Goal: Transaction & Acquisition: Download file/media

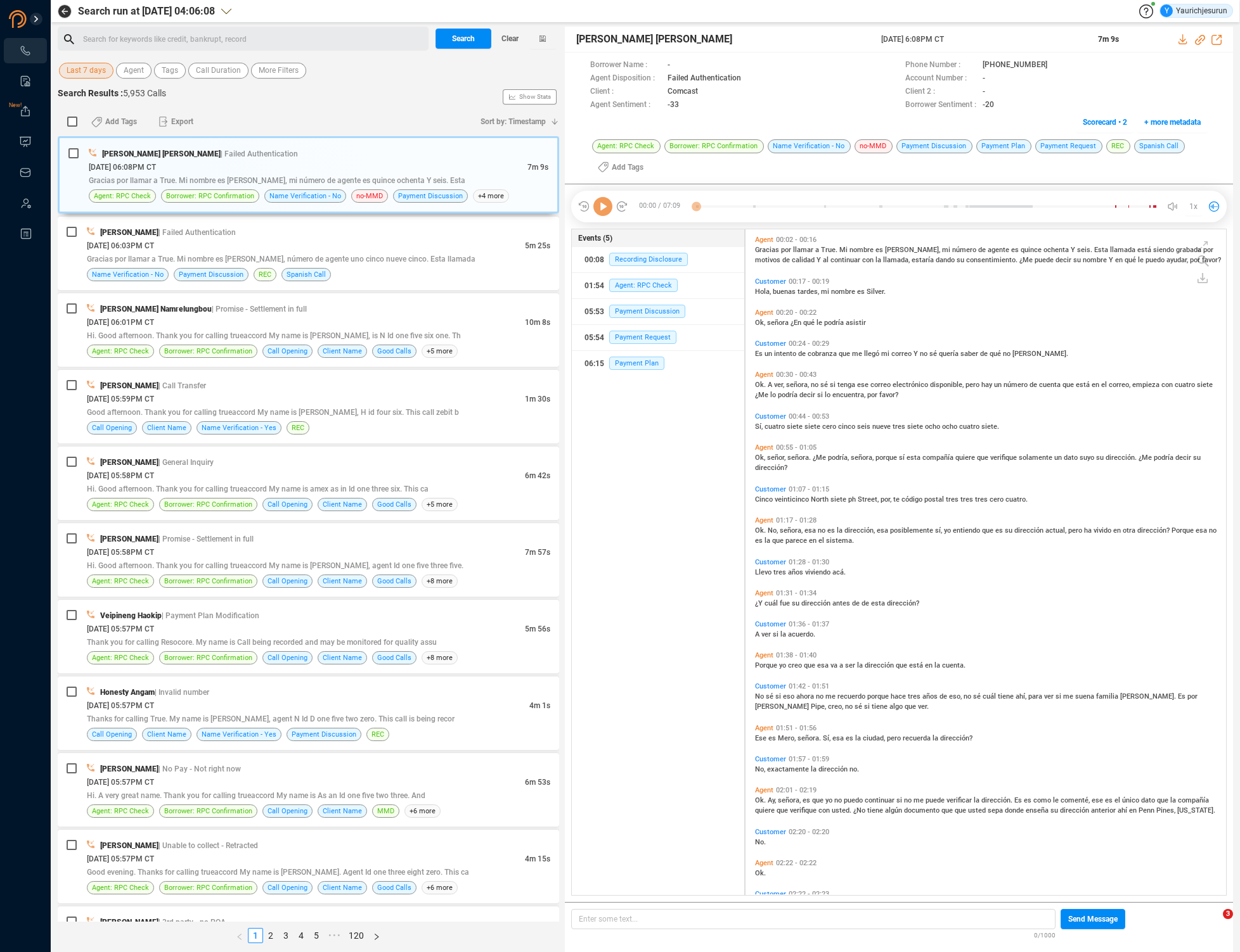
scroll to position [664, 474]
click at [72, 63] on span "Last 7 days" at bounding box center [85, 70] width 39 height 15
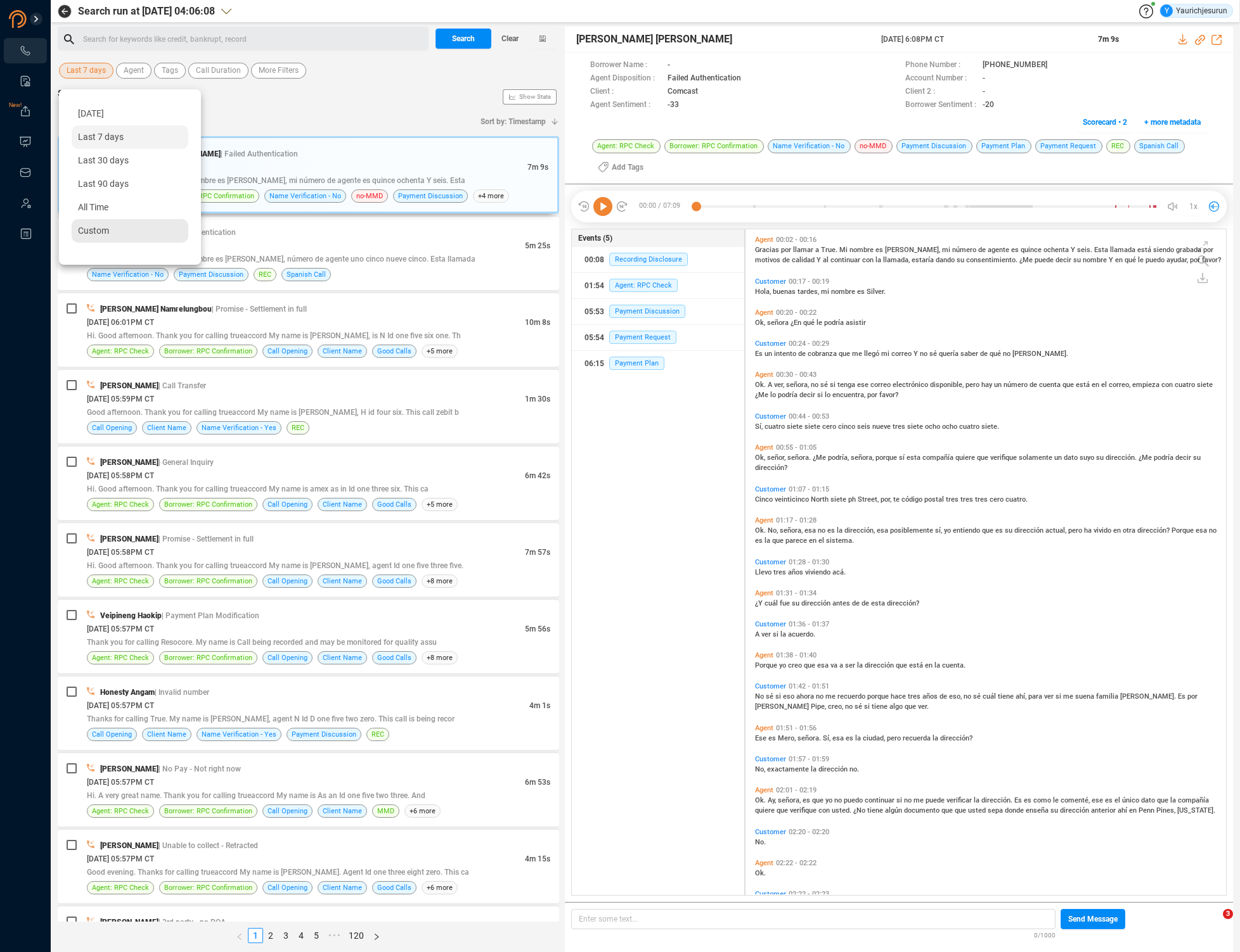
click at [109, 234] on div "Custom" at bounding box center [130, 231] width 117 height 24
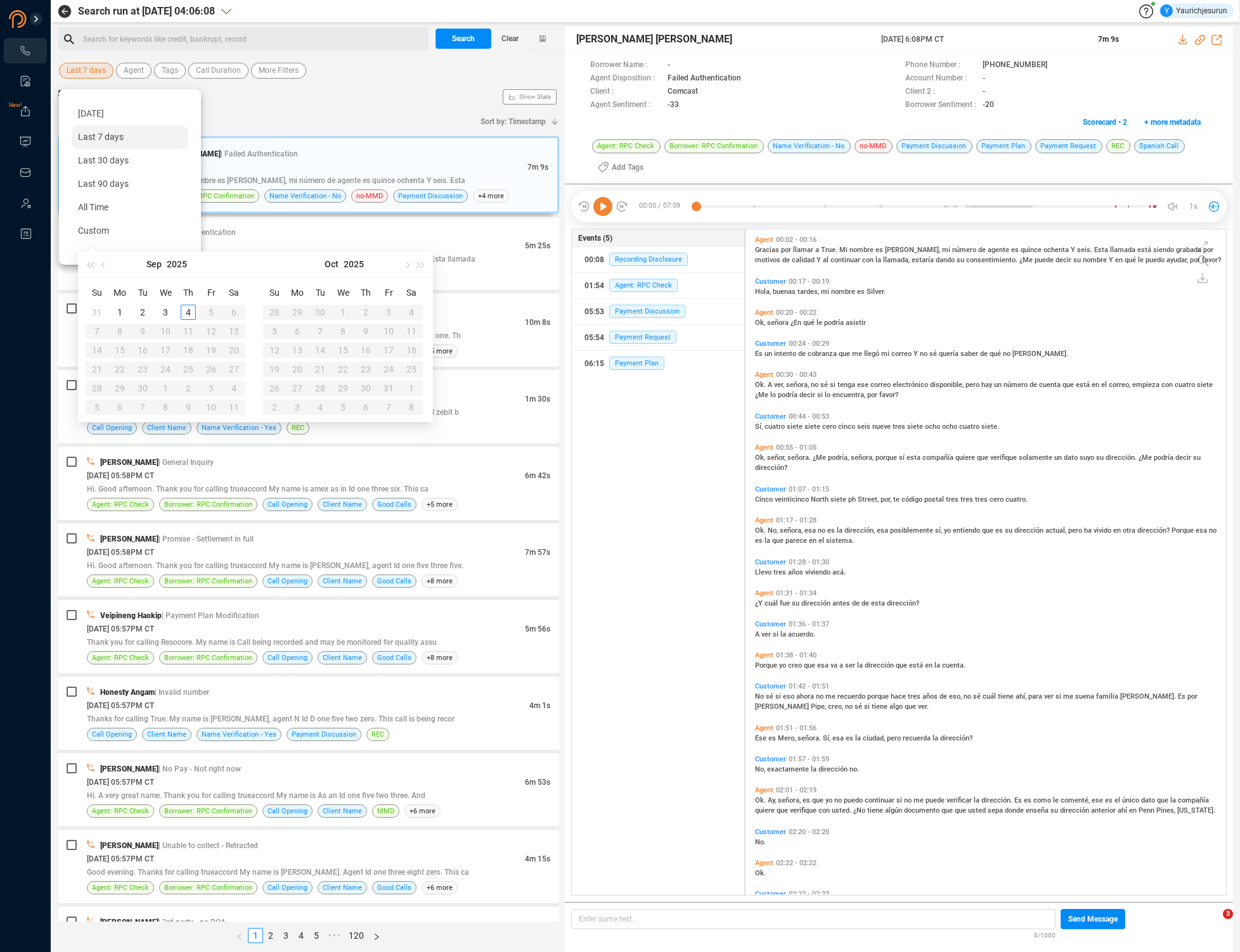
type input "[DATE]"
click at [103, 262] on span "button" at bounding box center [104, 265] width 6 height 6
type input "[DATE]"
click at [209, 312] on div "1" at bounding box center [210, 312] width 15 height 15
type input "[DATE]"
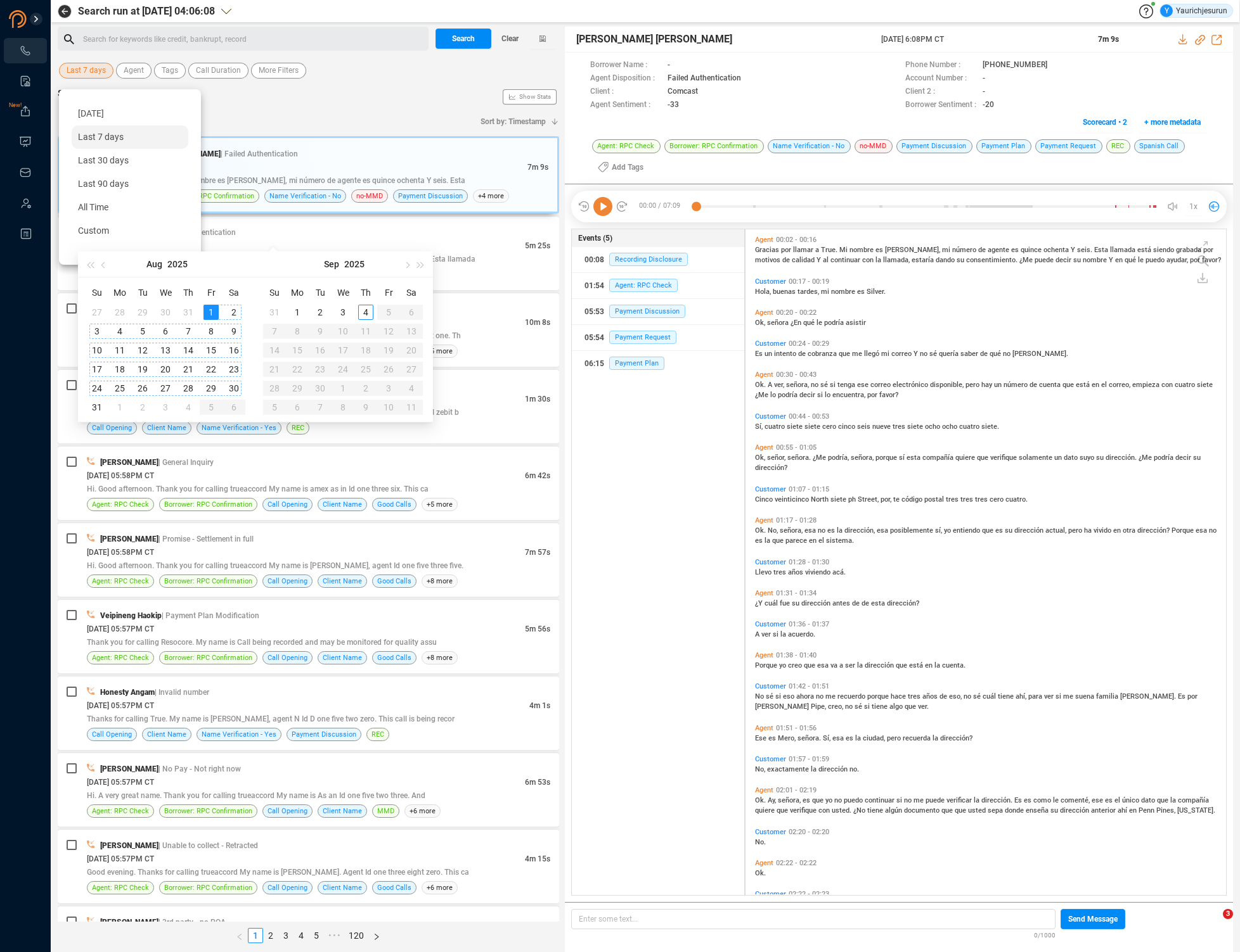
click at [237, 386] on div "30" at bounding box center [233, 388] width 15 height 15
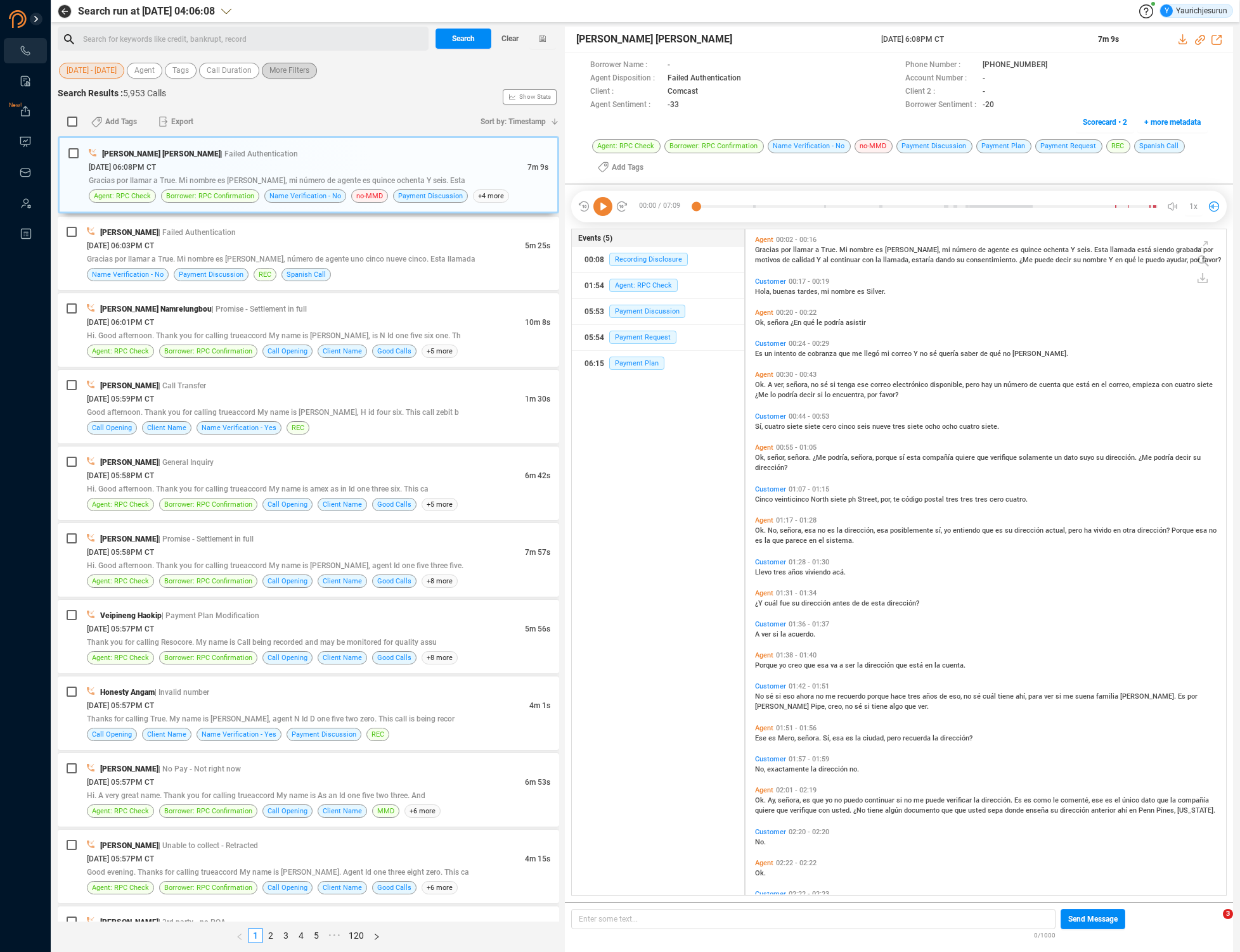
click at [302, 77] on span "More Filters" at bounding box center [289, 70] width 40 height 15
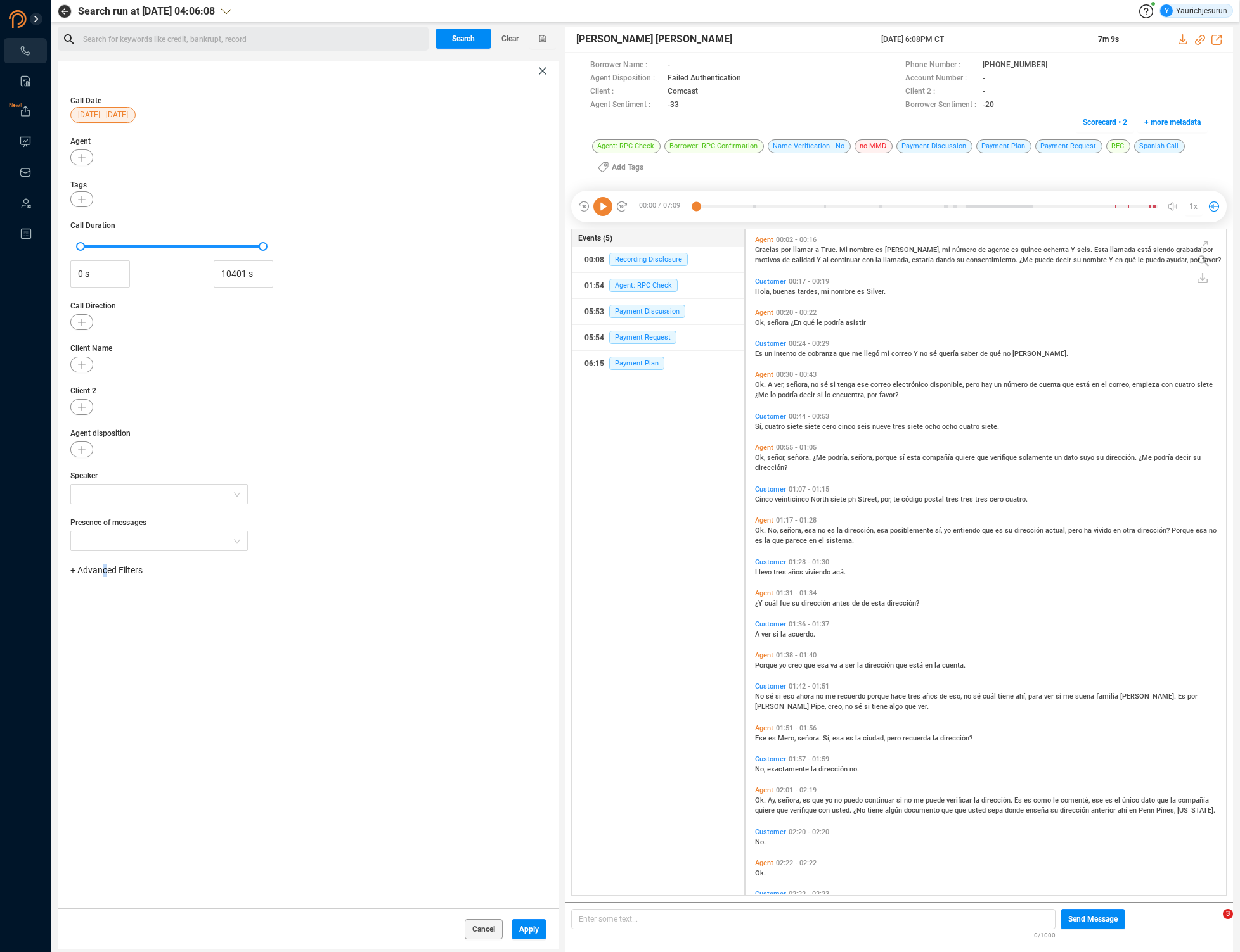
click at [103, 570] on span "+ Advanced Filters" at bounding box center [107, 569] width 73 height 10
click at [124, 673] on span "Phone Number" at bounding box center [112, 675] width 59 height 10
click at [228, 611] on div "Enter a comma separated list ﻿" at bounding box center [198, 610] width 241 height 27
click at [519, 928] on span "Apply" at bounding box center [529, 929] width 20 height 20
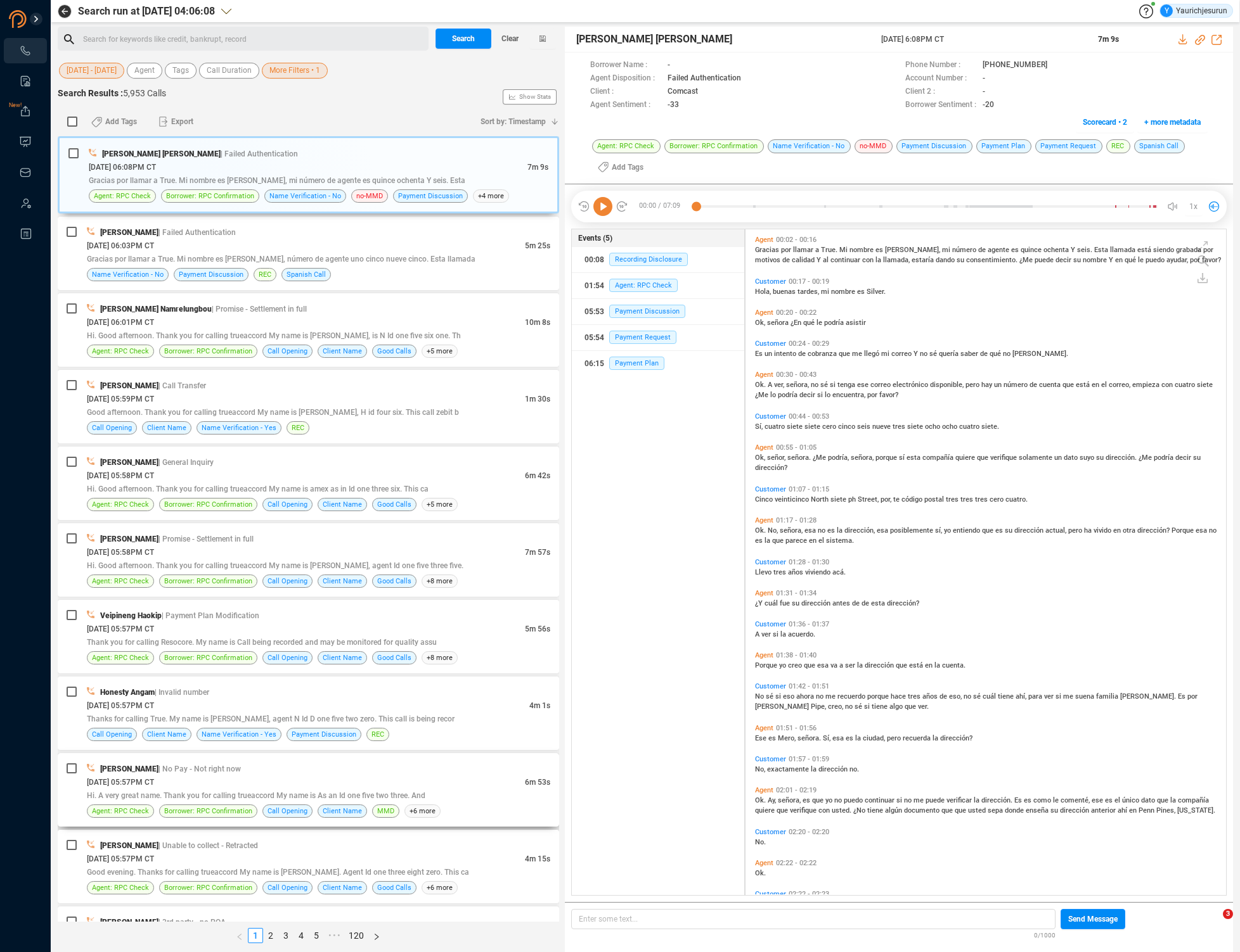
scroll to position [0, 0]
drag, startPoint x: 451, startPoint y: 33, endPoint x: 434, endPoint y: 58, distance: 30.2
click at [452, 33] on span "Search" at bounding box center [463, 38] width 23 height 20
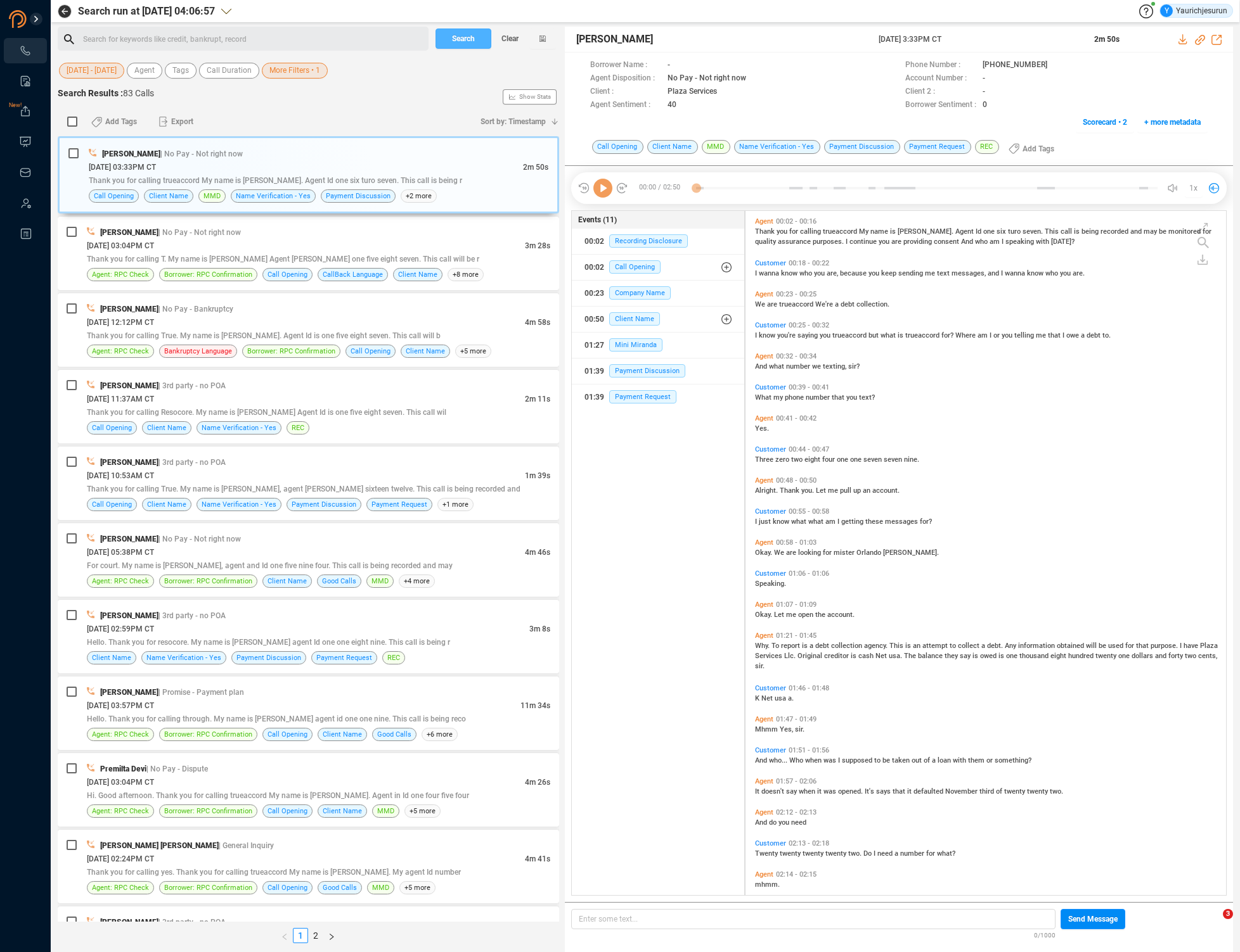
scroll to position [682, 474]
click at [79, 120] on label at bounding box center [73, 122] width 16 height 20
click at [77, 120] on input "checkbox" at bounding box center [72, 121] width 10 height 10
checkbox input "true"
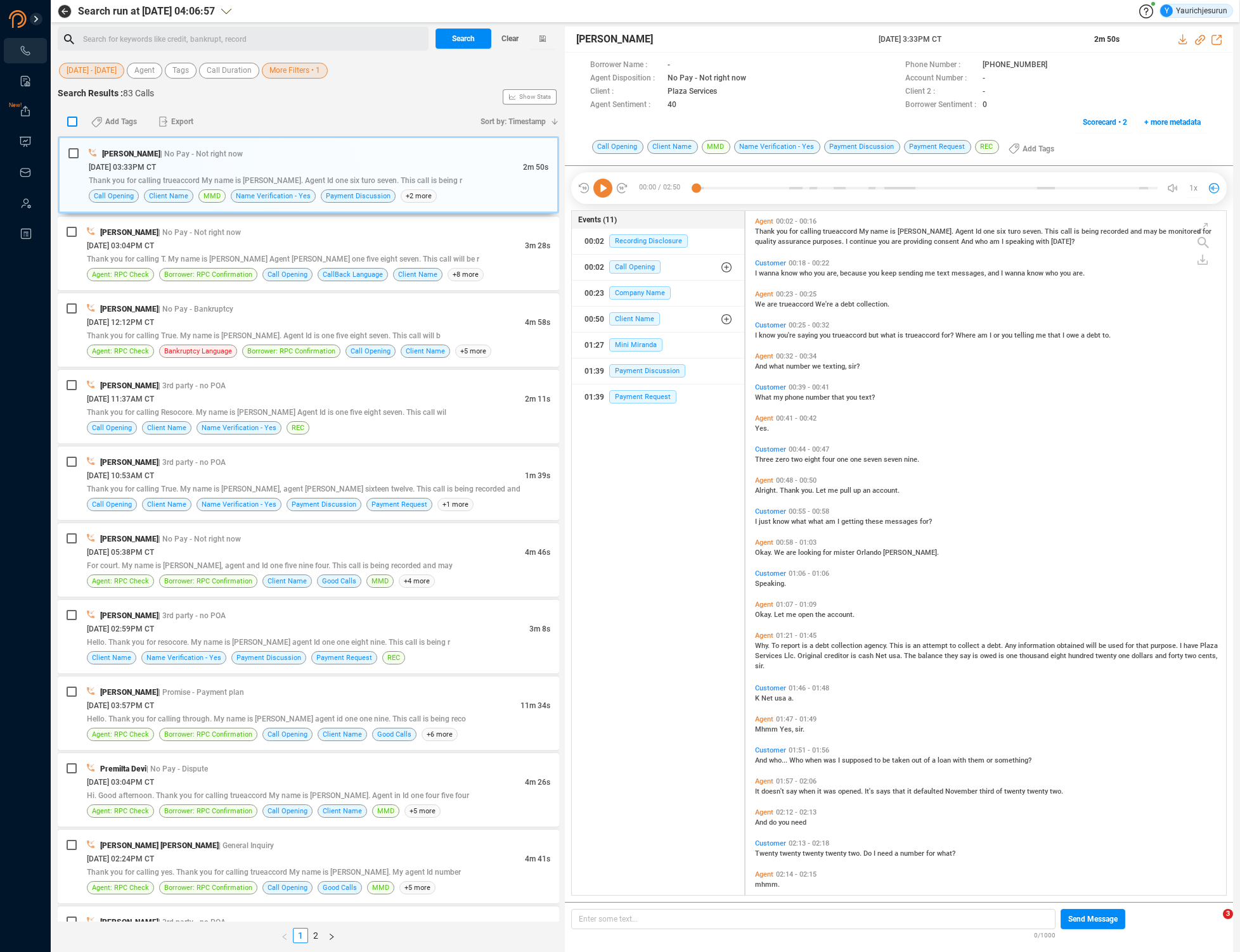
checkbox input "true"
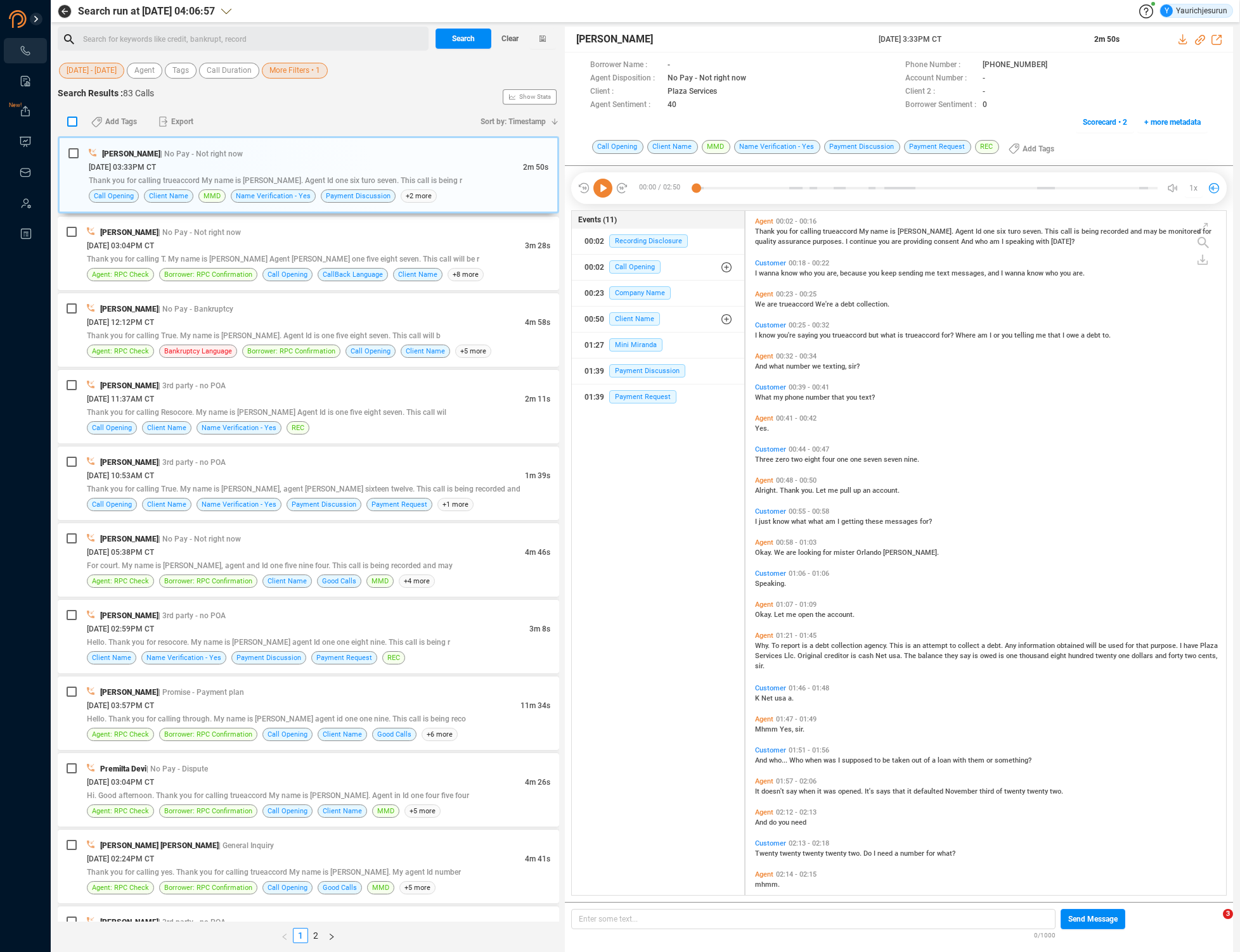
checkbox input "true"
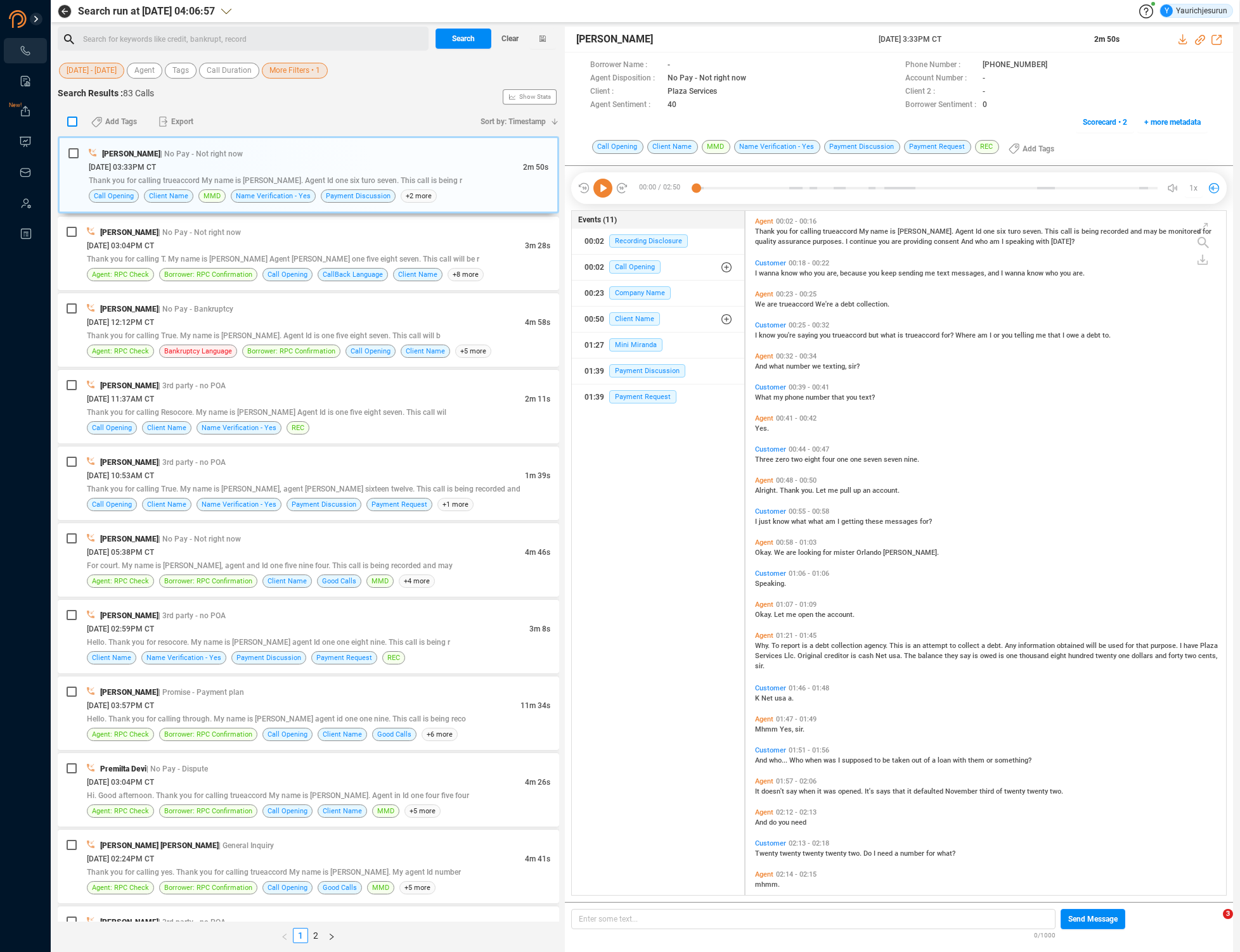
checkbox input "true"
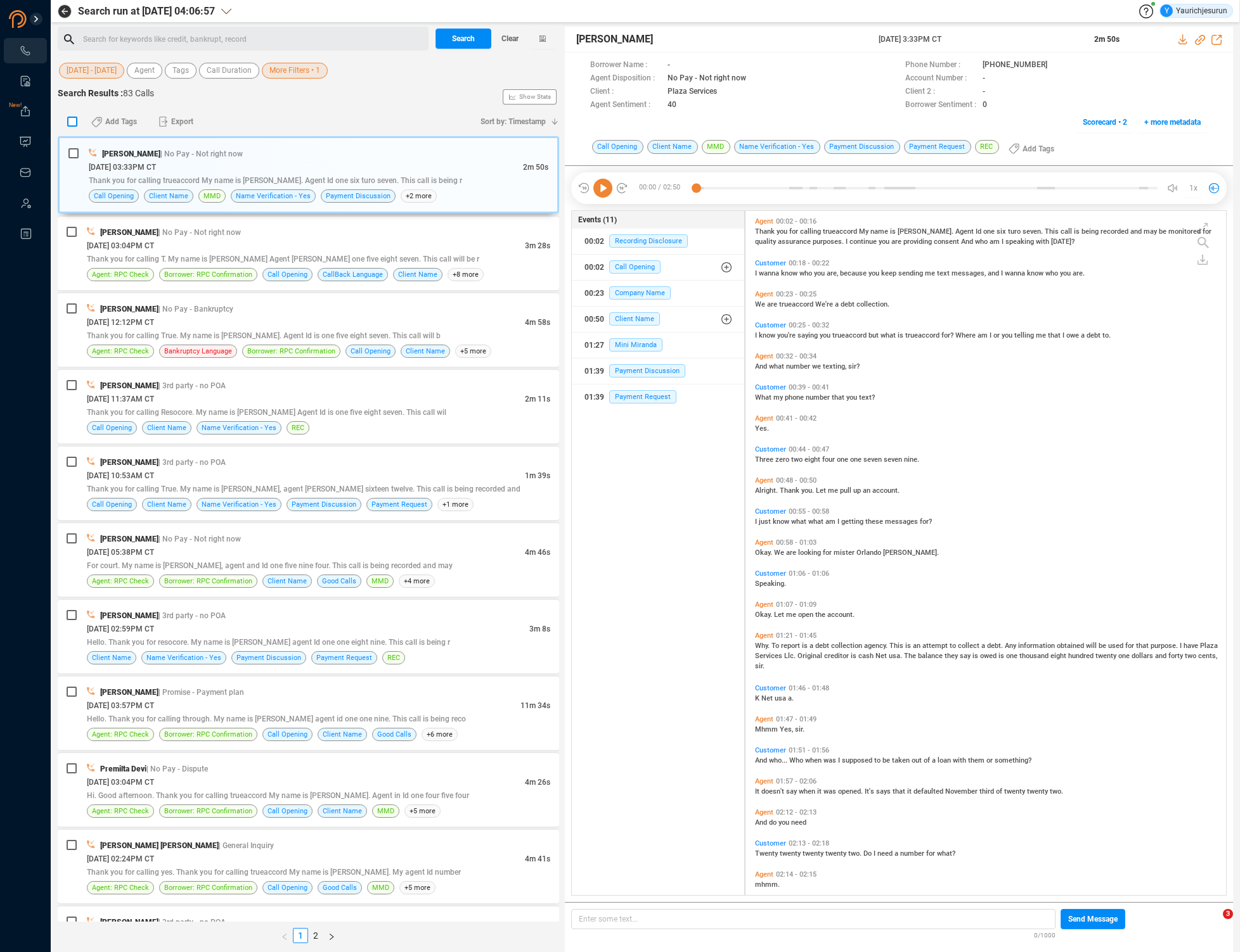
checkbox input "true"
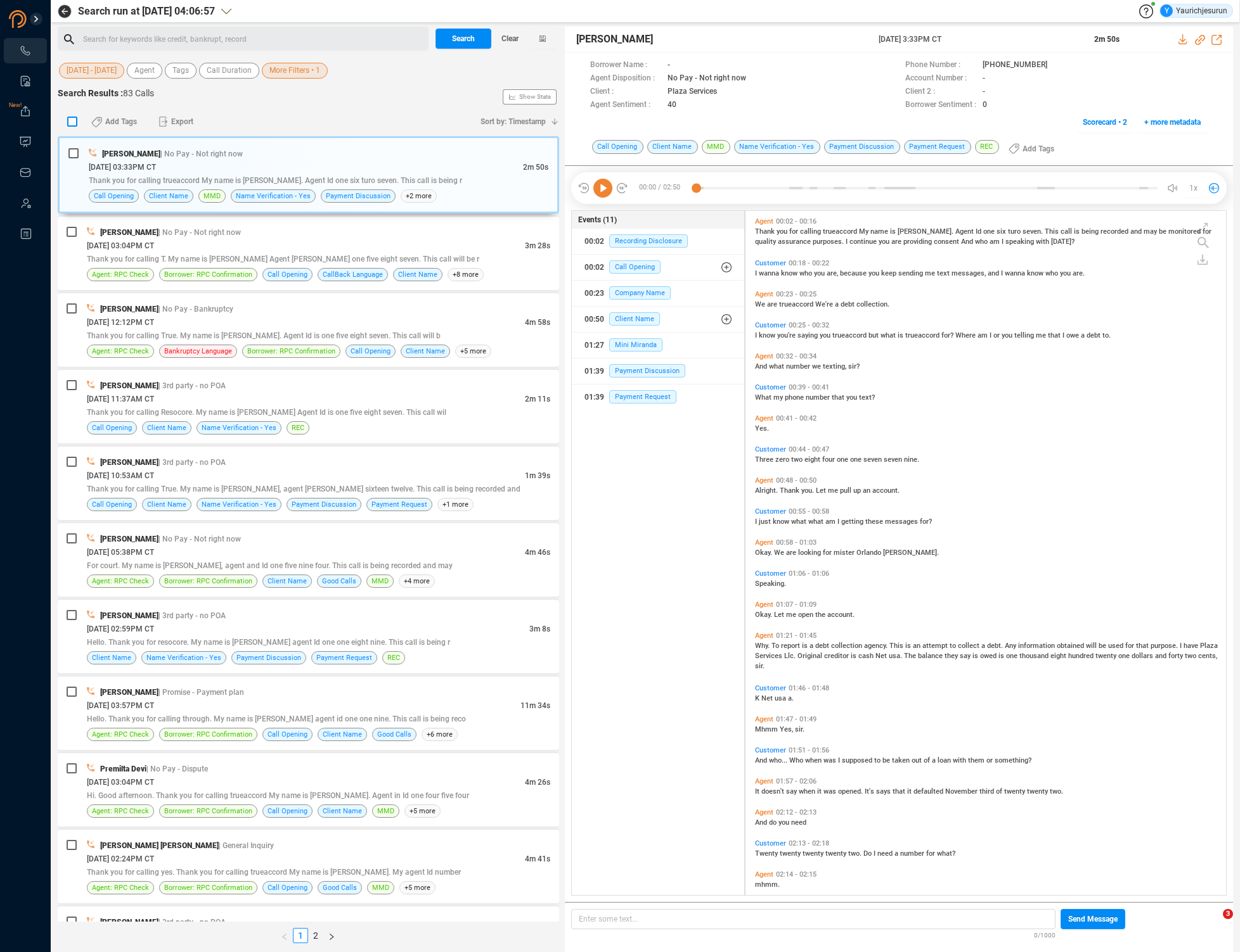
checkbox input "true"
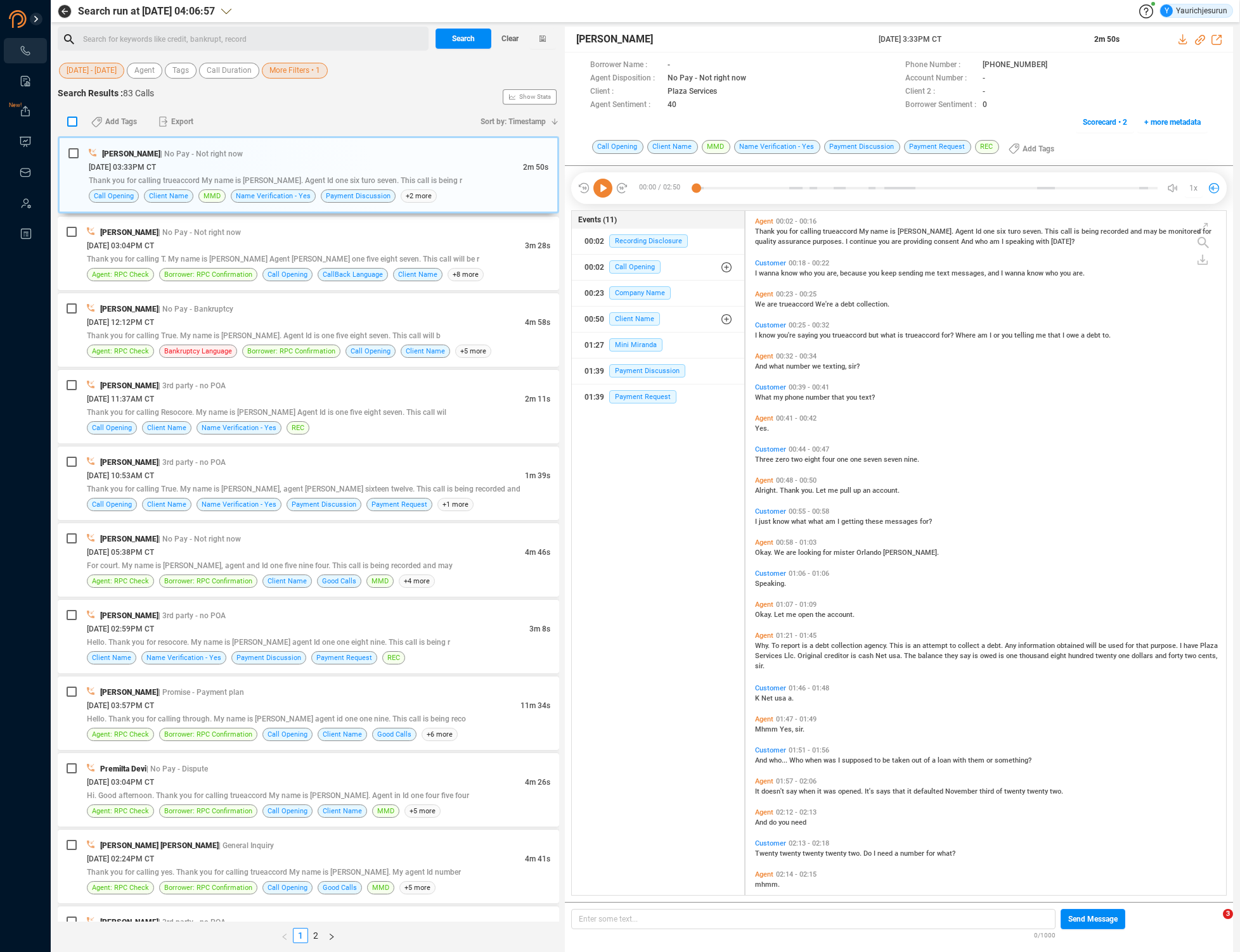
checkbox input "true"
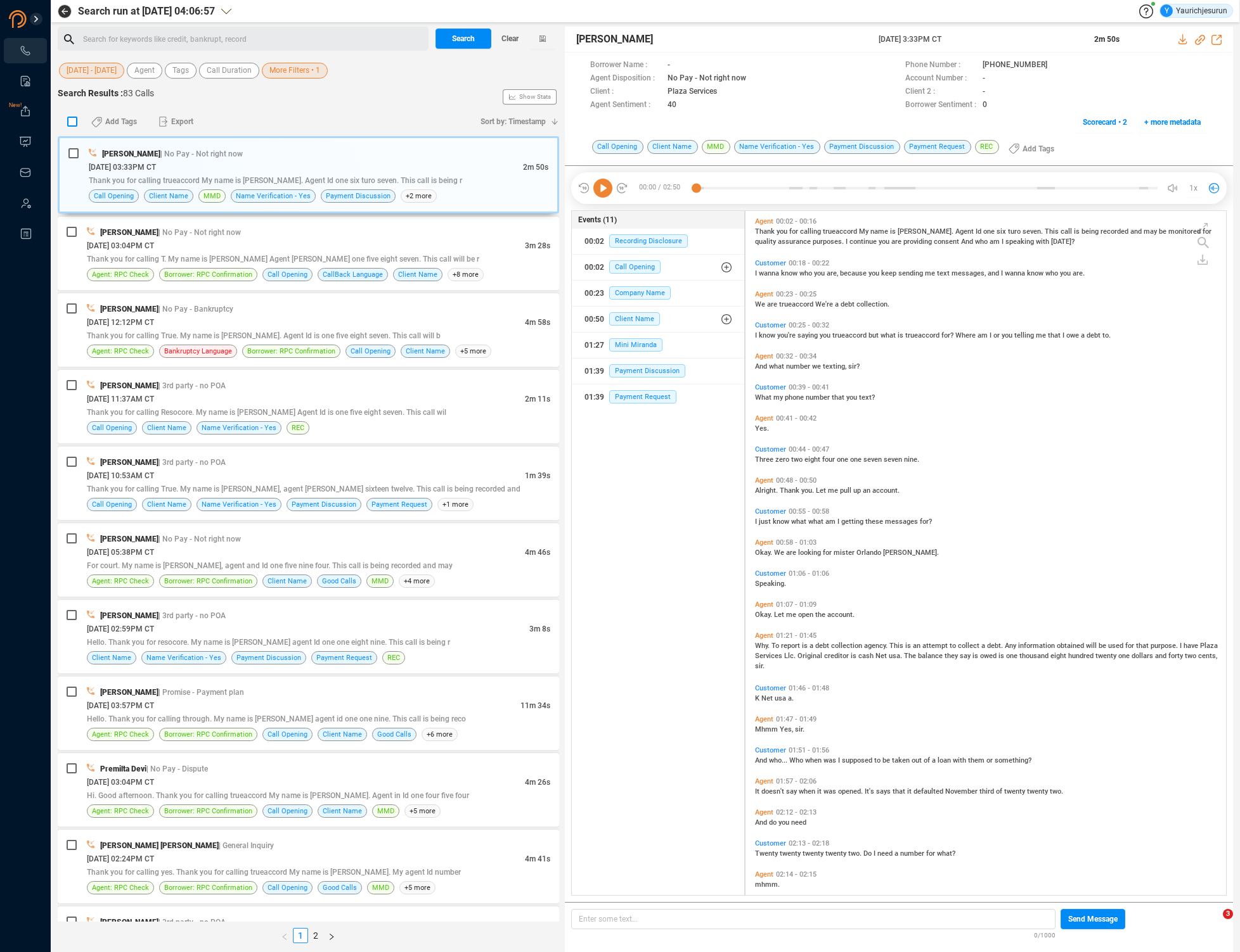
checkbox input "true"
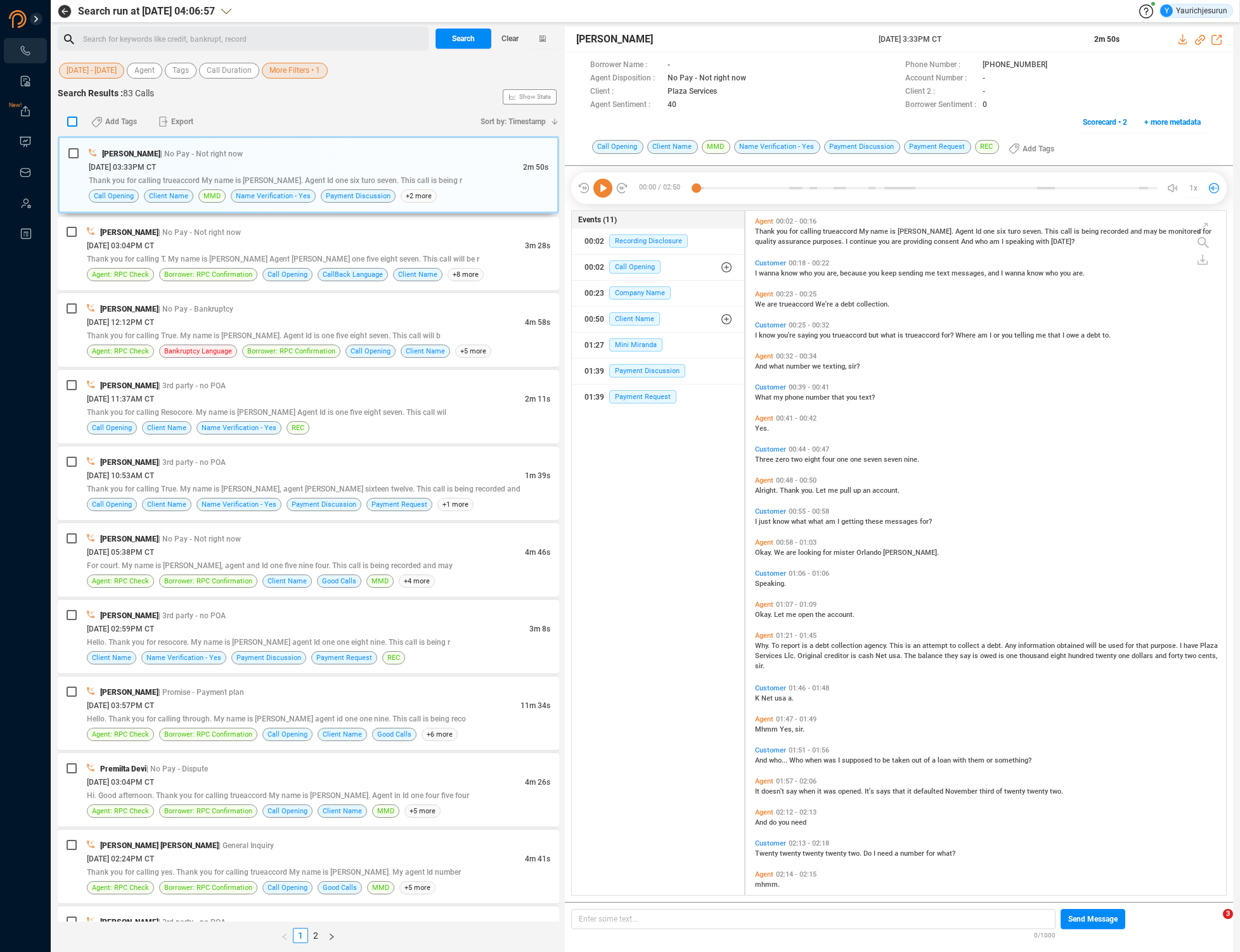
checkbox input "true"
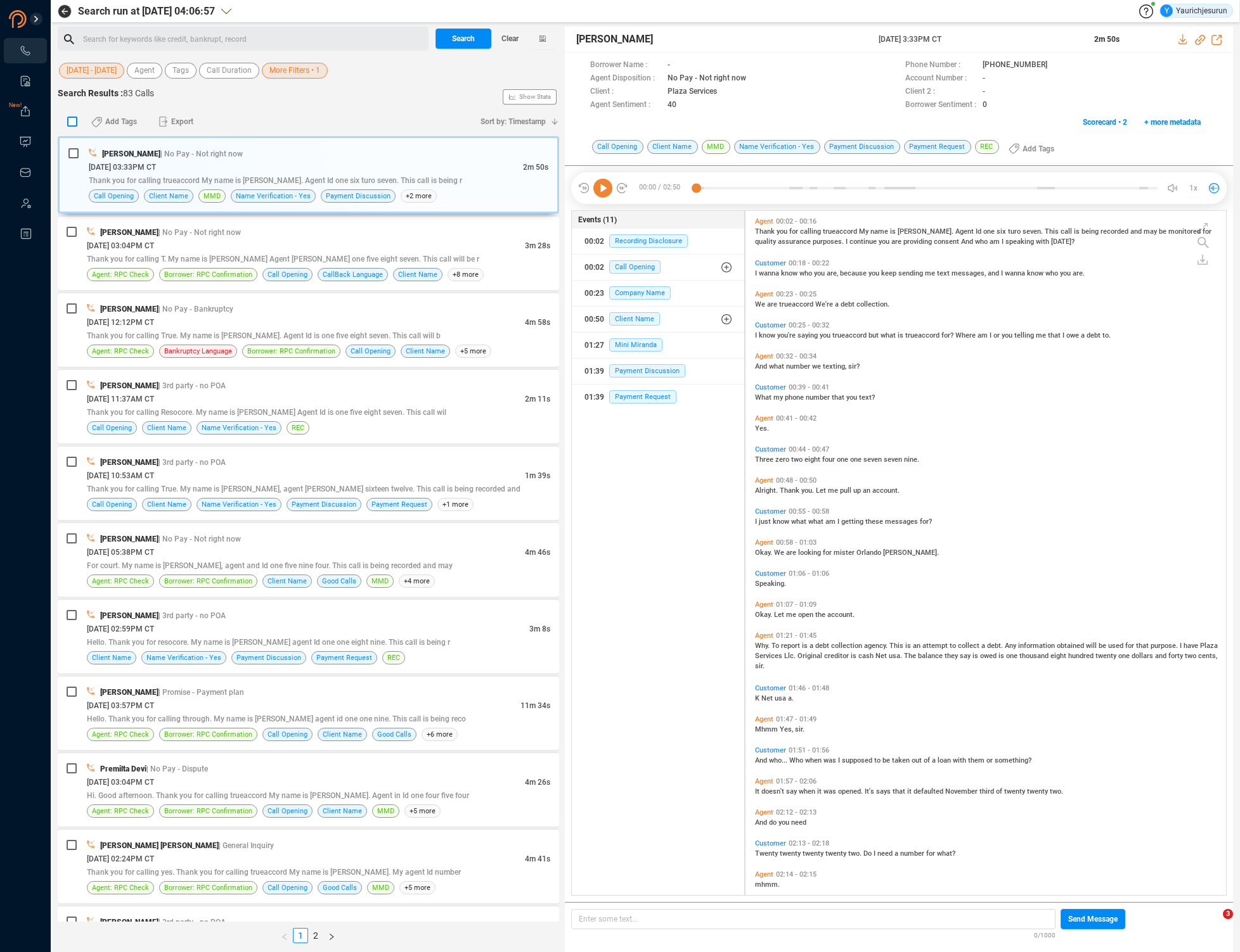
checkbox input "true"
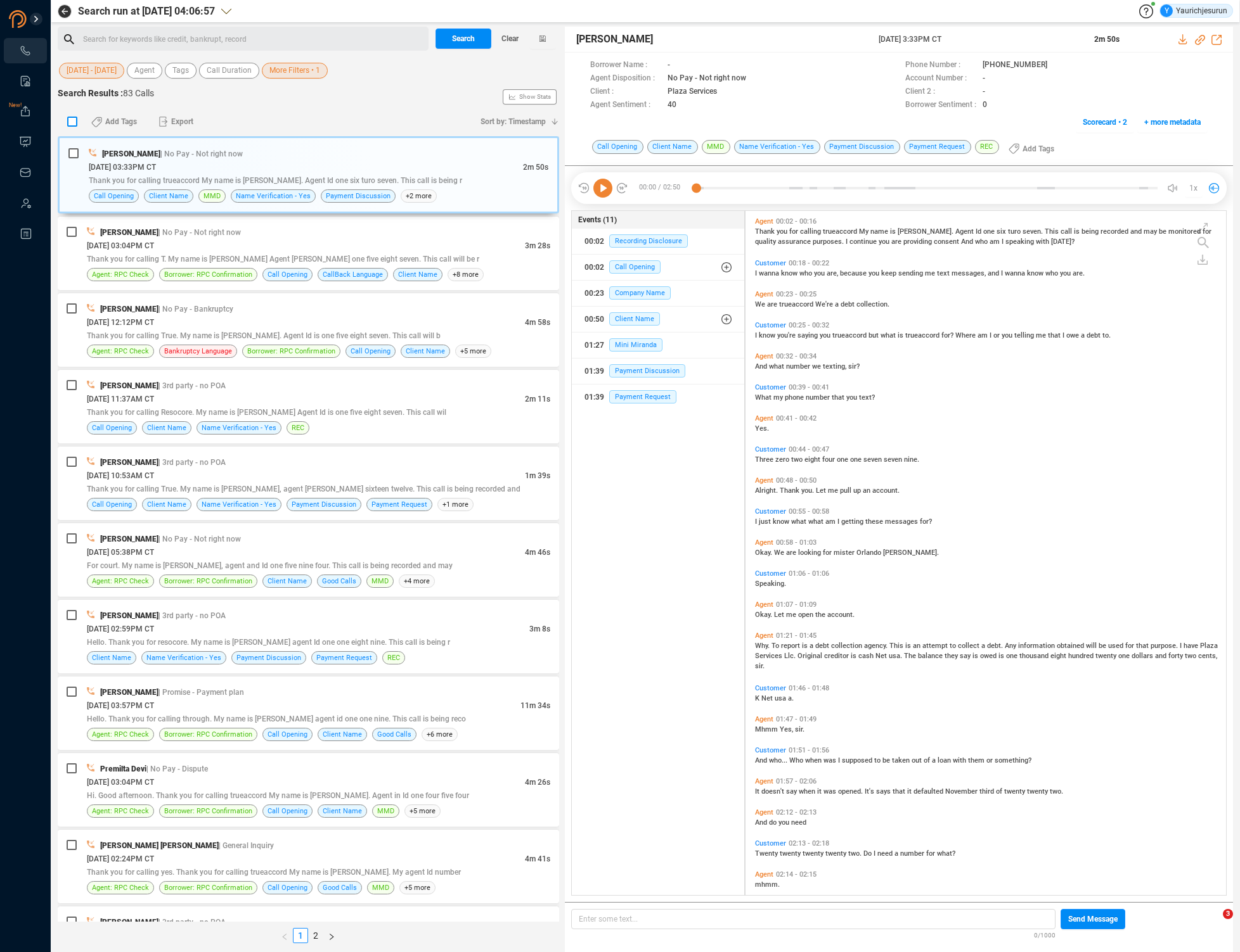
checkbox input "true"
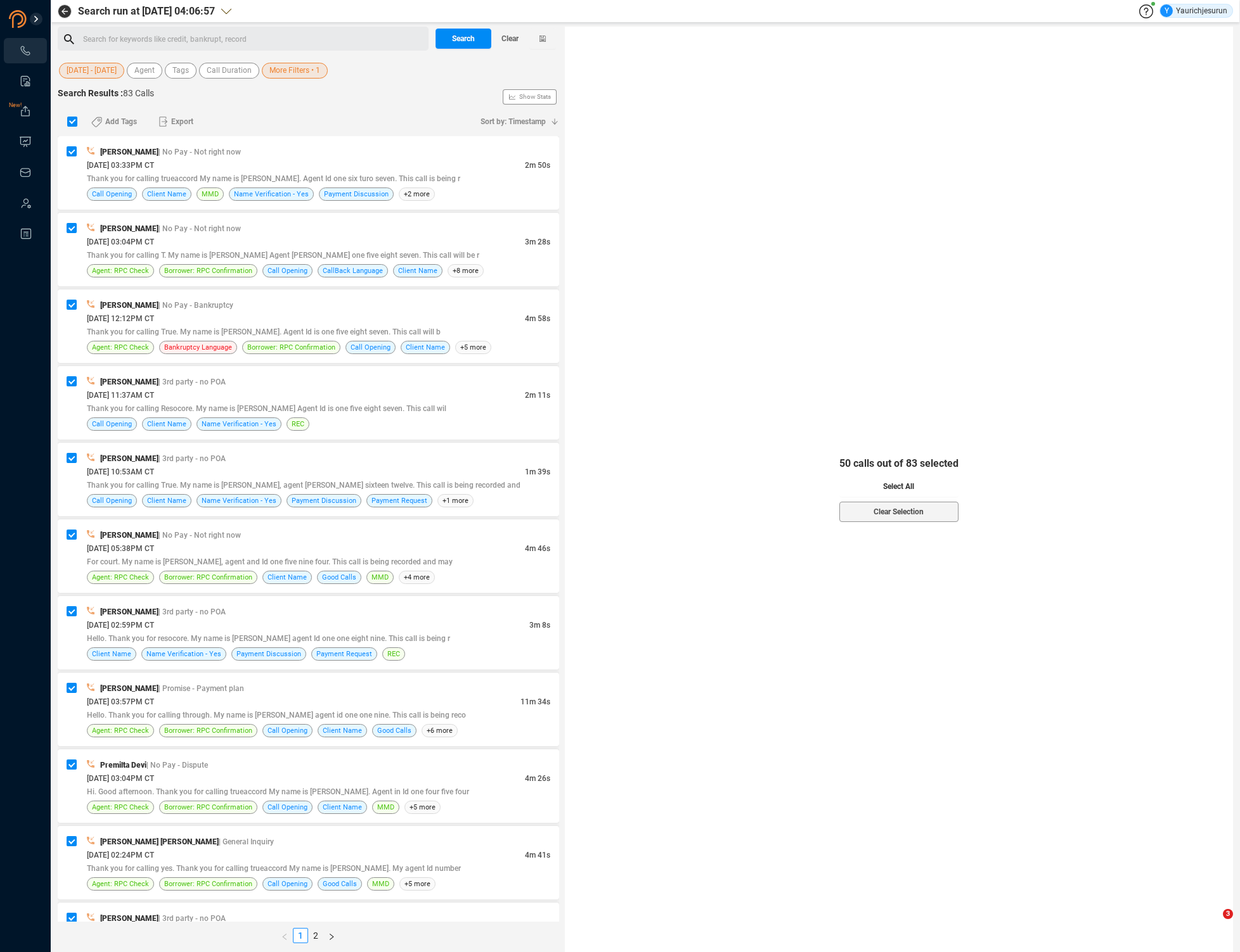
click at [901, 491] on span "Select All" at bounding box center [899, 487] width 31 height 20
click at [178, 122] on span "Export" at bounding box center [182, 121] width 22 height 20
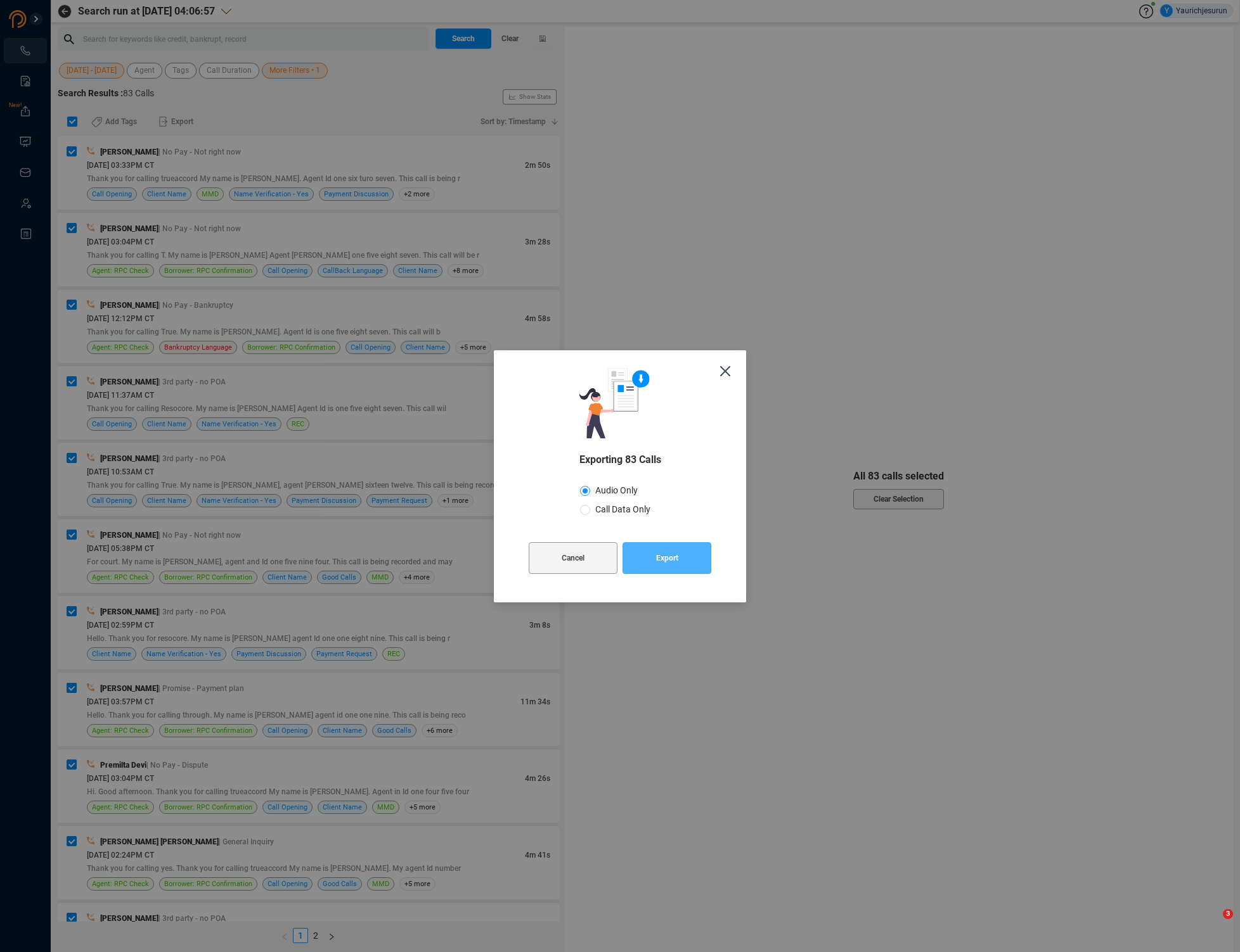
click at [660, 566] on span "Export" at bounding box center [667, 558] width 22 height 32
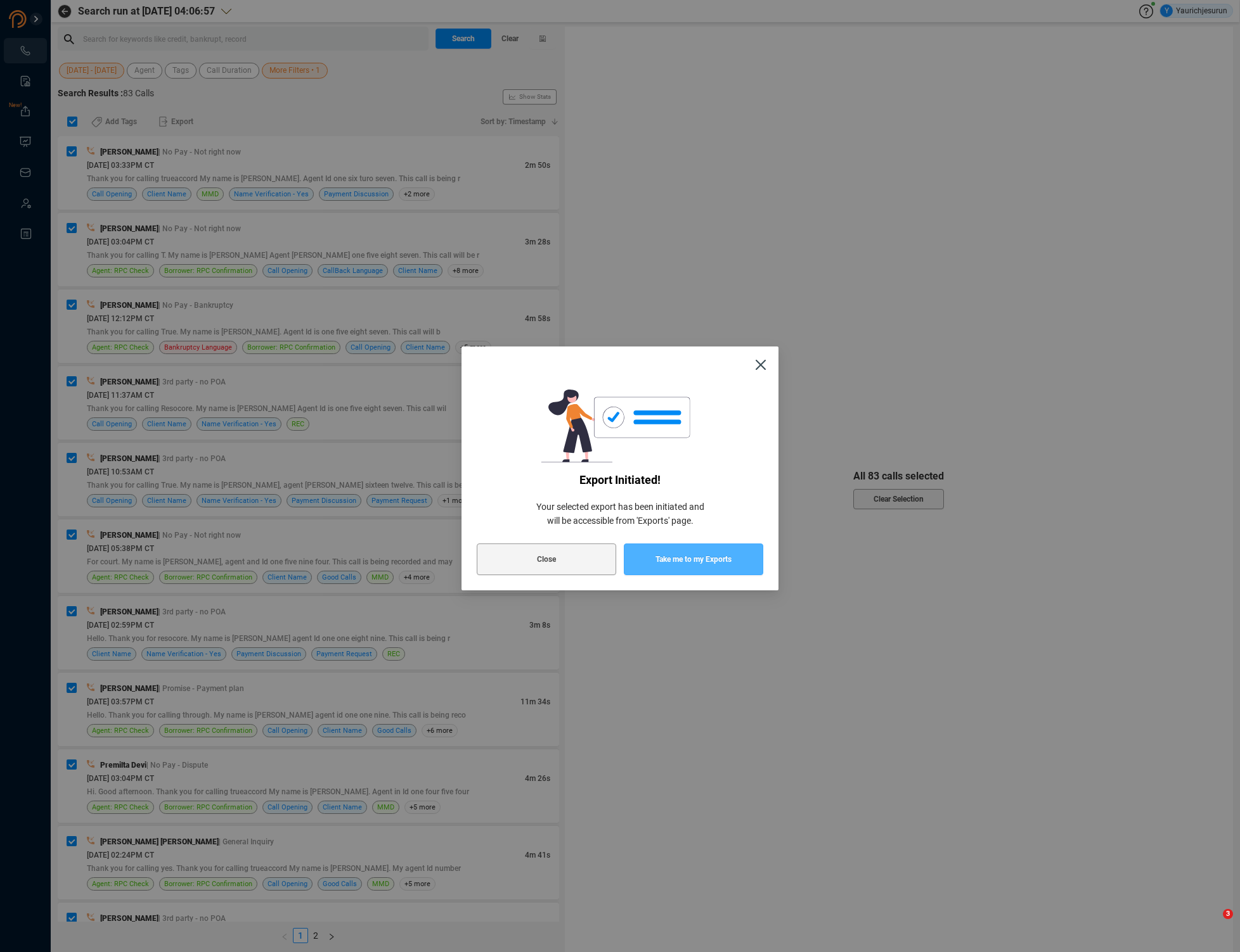
click at [660, 566] on span "Take me to my Exports" at bounding box center [694, 559] width 76 height 32
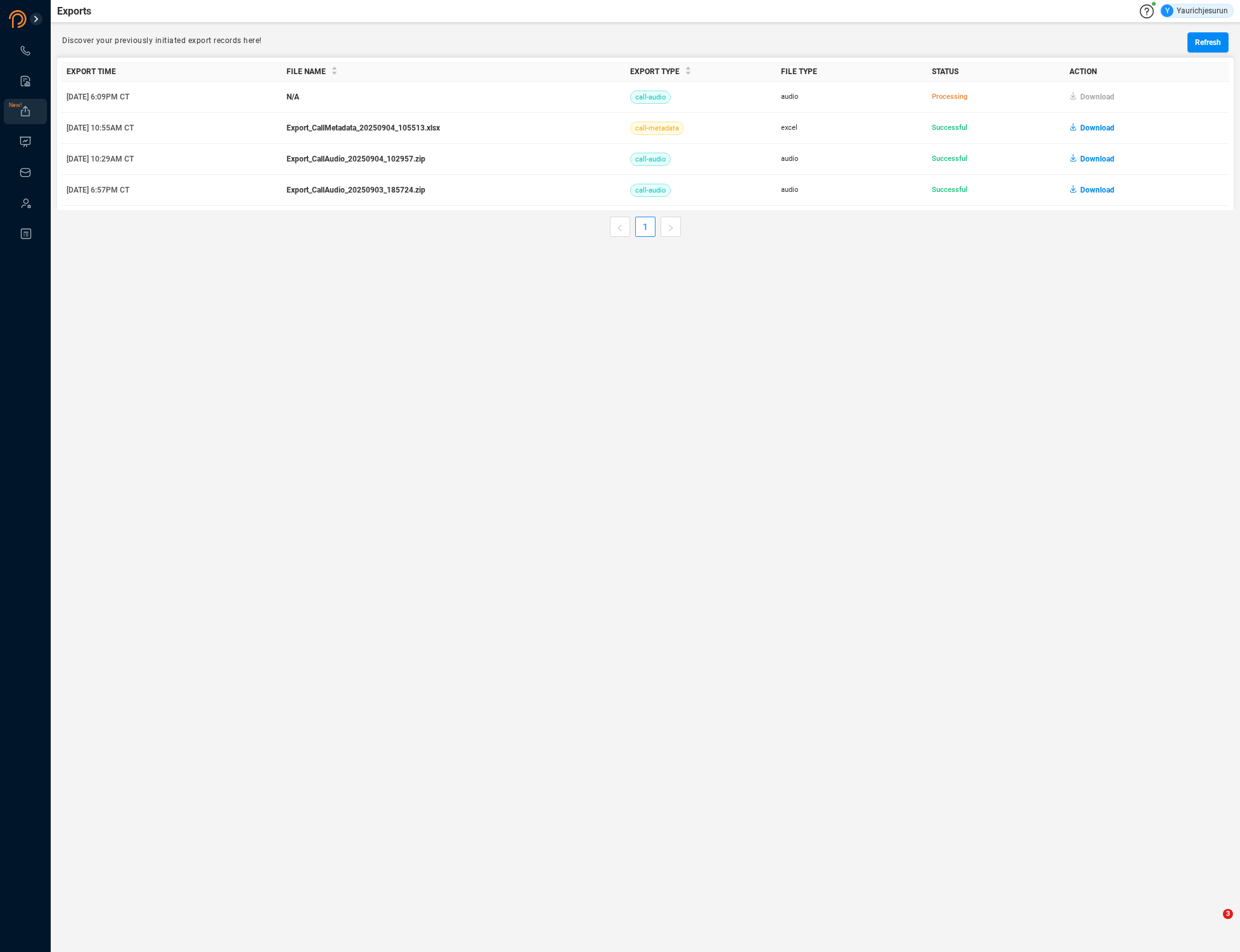
click at [1079, 356] on main "Exports Y Yaurichjesurun Discover your previously initiated export records here…" at bounding box center [645, 476] width 1189 height 952
click at [1095, 92] on span "Download" at bounding box center [1098, 97] width 34 height 20
click at [25, 53] on icon at bounding box center [25, 51] width 9 height 9
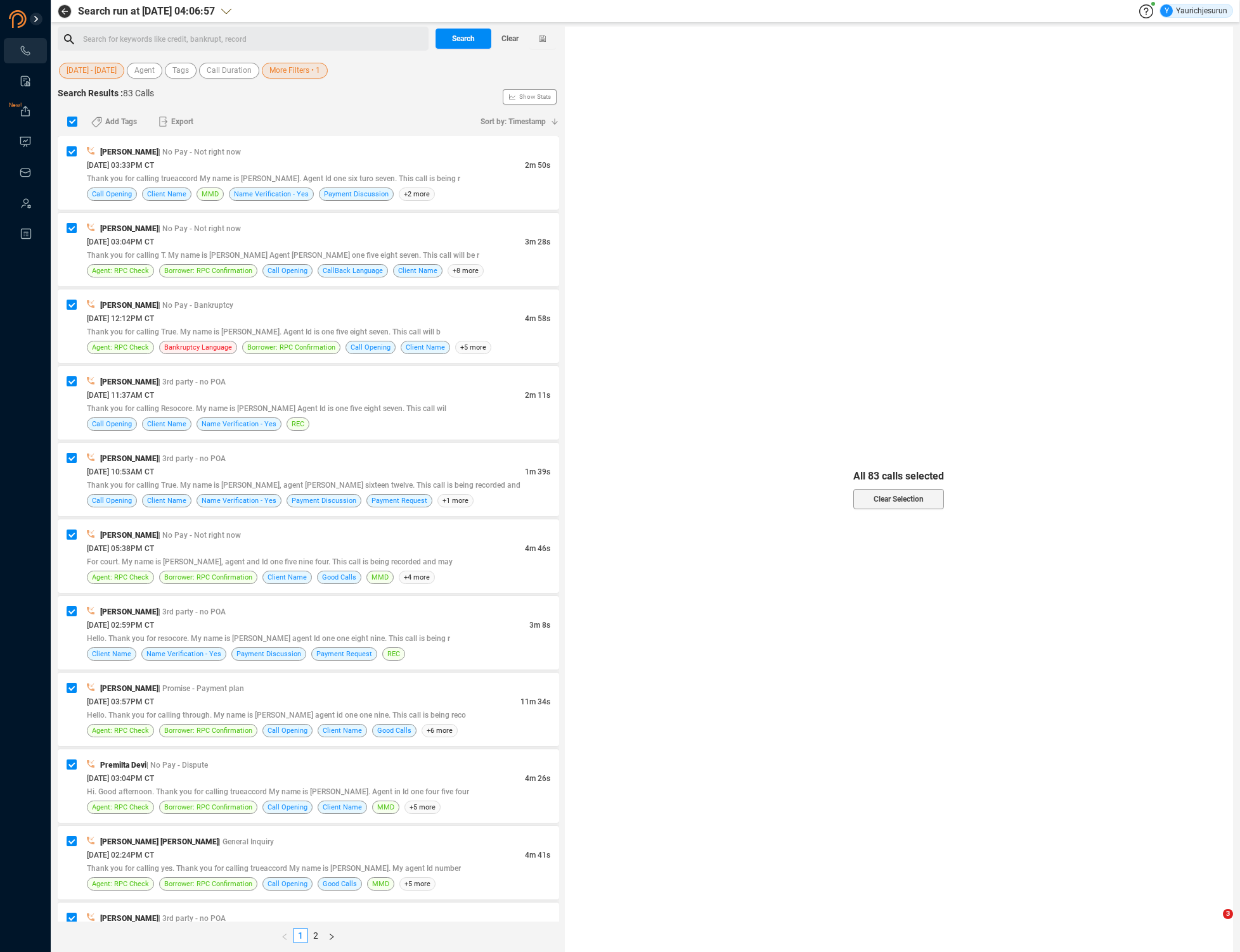
click at [278, 74] on span "More Filters • 1" at bounding box center [295, 70] width 51 height 15
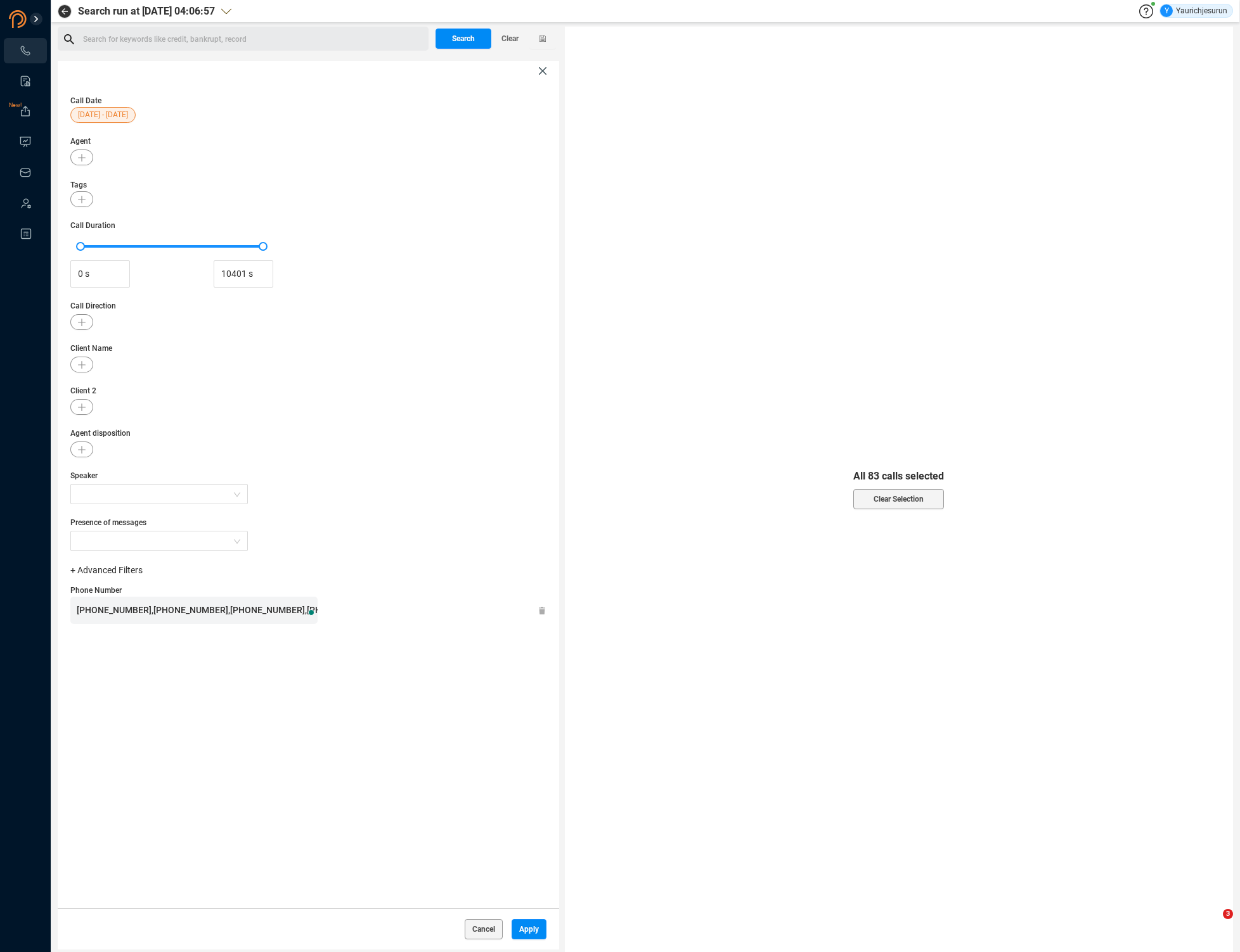
click at [213, 618] on div "[PHONE_NUMBER],[PHONE_NUMBER],[PHONE_NUMBER],[PHONE_NUMBER],[PHONE_NUMBER],[PHO…" at bounding box center [198, 610] width 241 height 27
click at [519, 933] on span "Apply" at bounding box center [529, 929] width 20 height 20
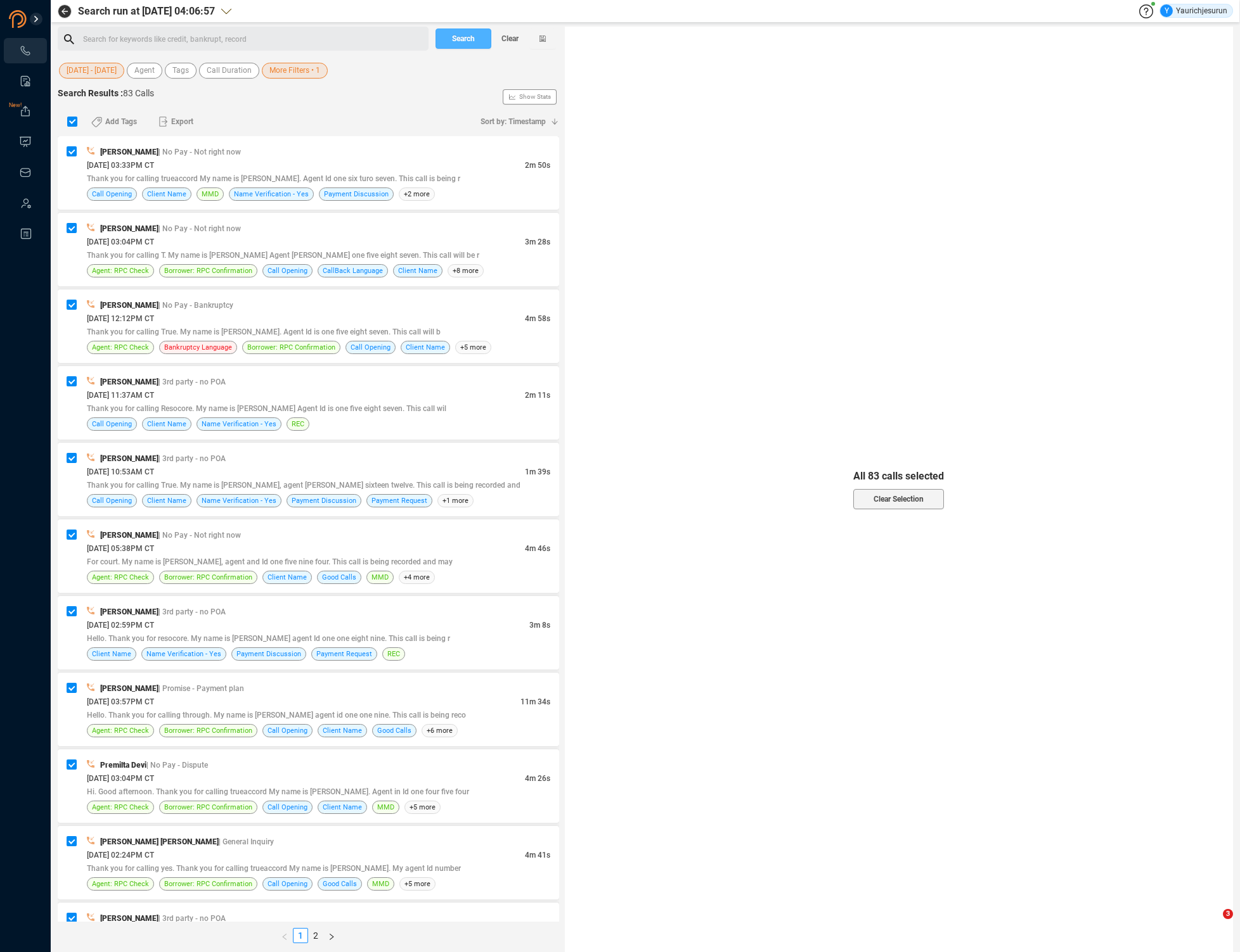
click at [466, 36] on span "Search" at bounding box center [463, 38] width 23 height 20
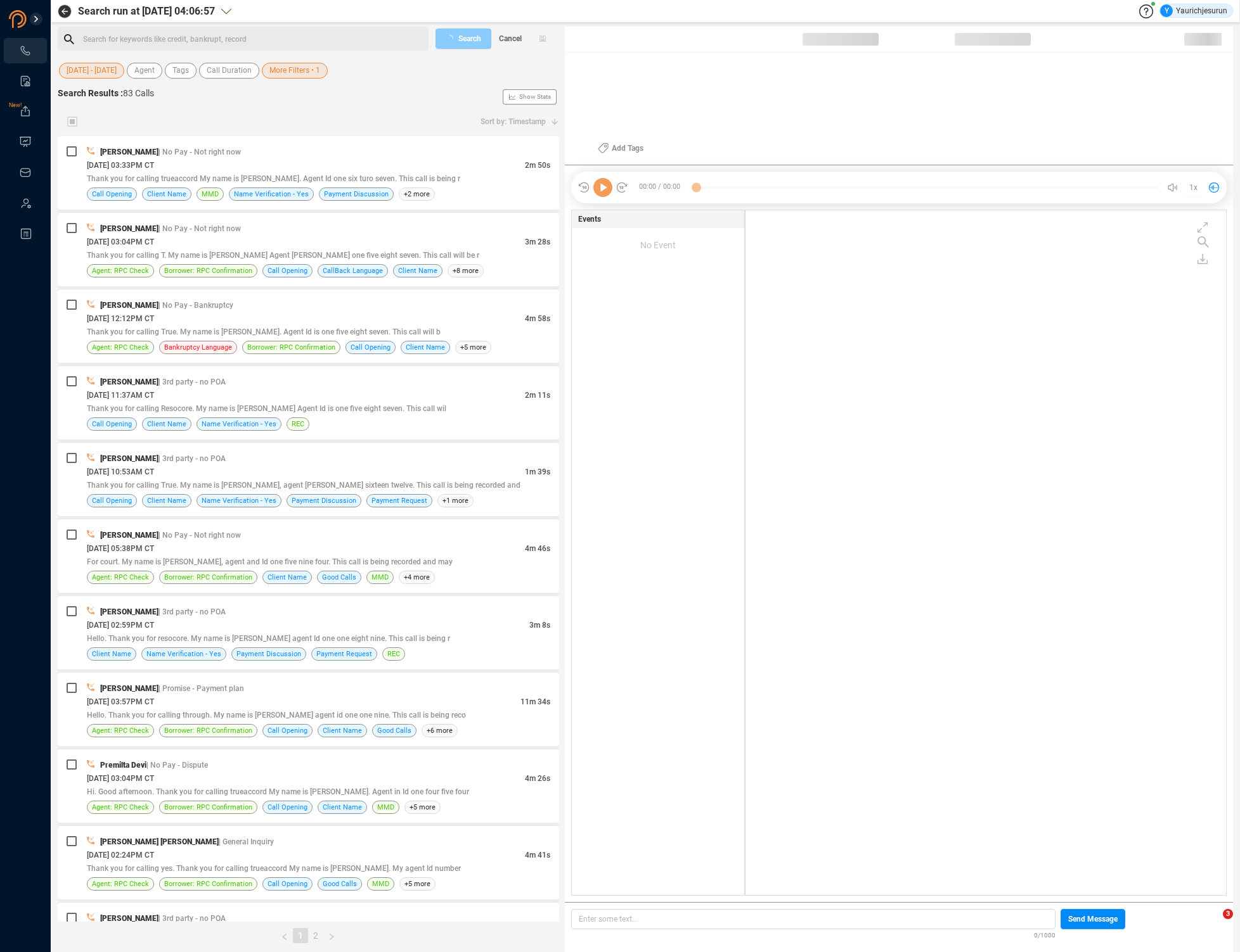
scroll to position [683, 474]
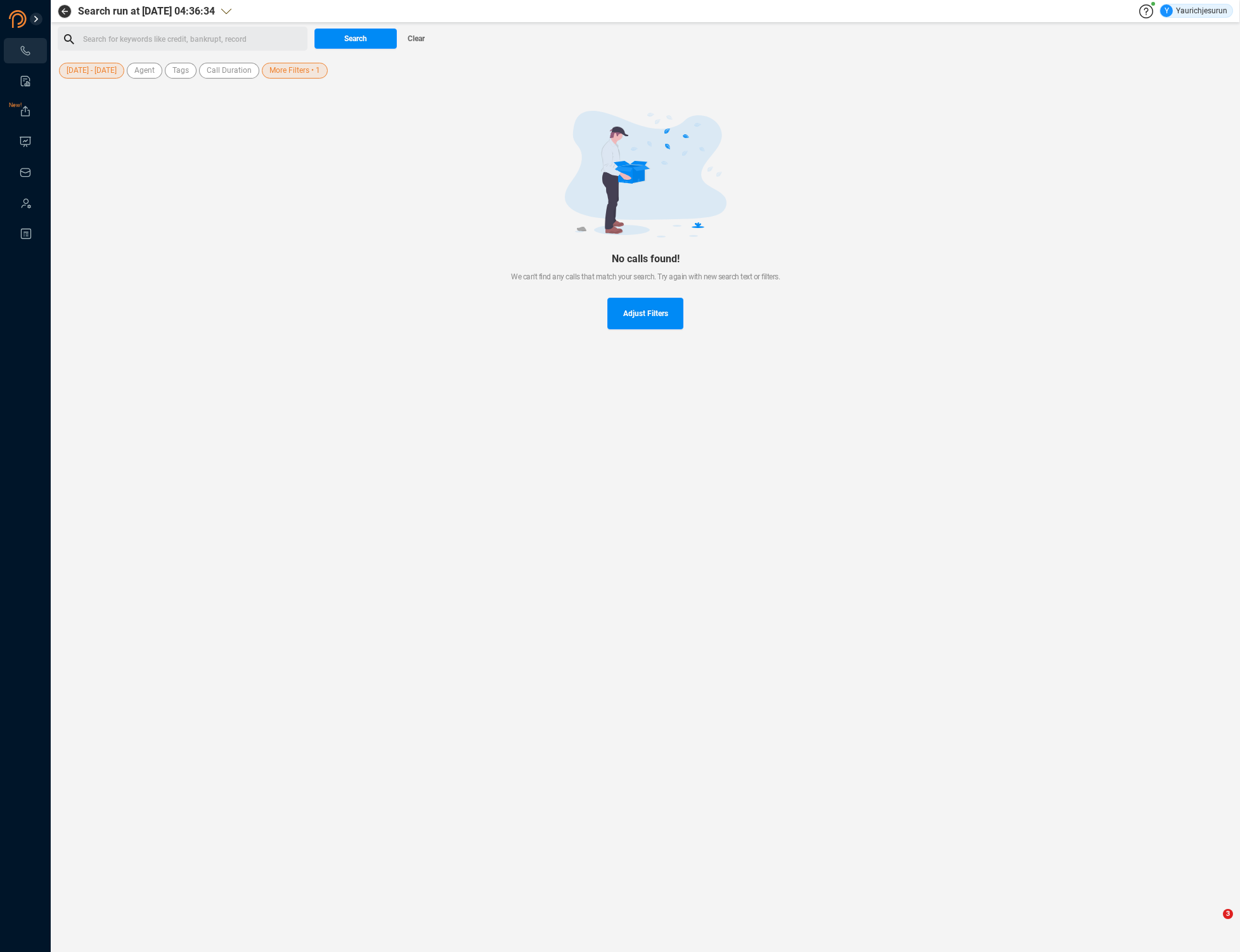
click at [280, 250] on div "No calls found! We can't find any calls that match your search. Try again with …" at bounding box center [646, 220] width 1176 height 279
